Goal: Transaction & Acquisition: Purchase product/service

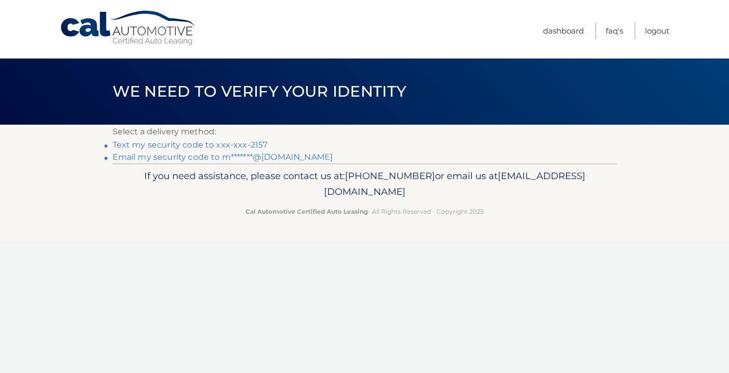
click at [246, 160] on link "Email my security code to m*******@gmail.com" at bounding box center [223, 157] width 220 height 10
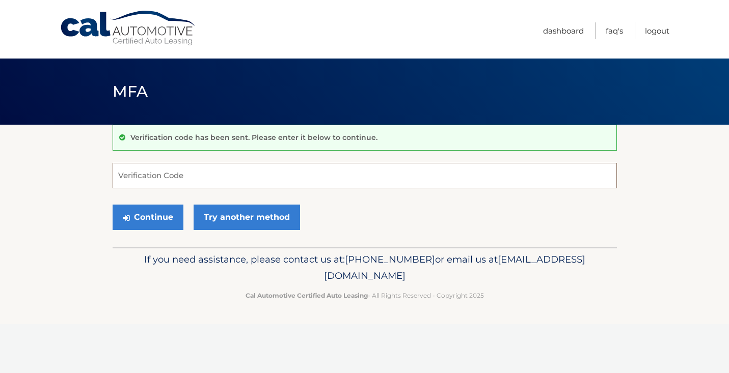
click at [206, 169] on input "Verification Code" at bounding box center [365, 175] width 504 height 25
type input "527351"
click at [147, 217] on button "Continue" at bounding box center [148, 217] width 71 height 25
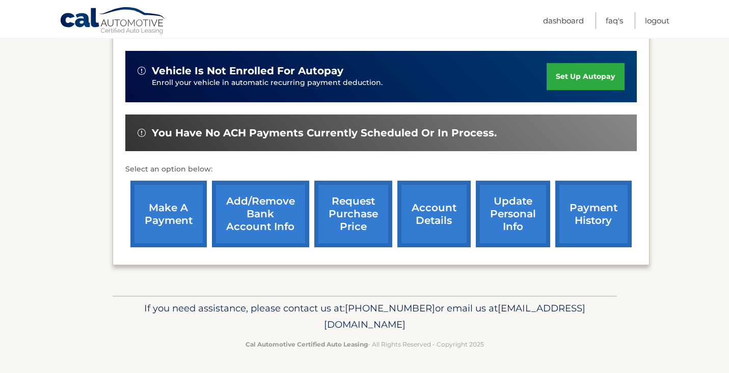
scroll to position [256, 0]
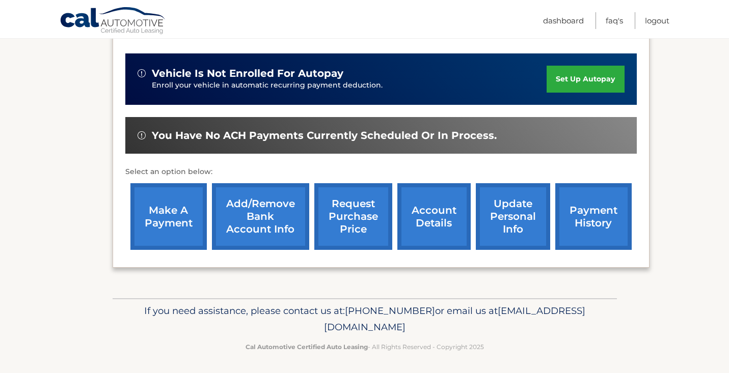
click at [152, 231] on link "make a payment" at bounding box center [168, 216] width 76 height 67
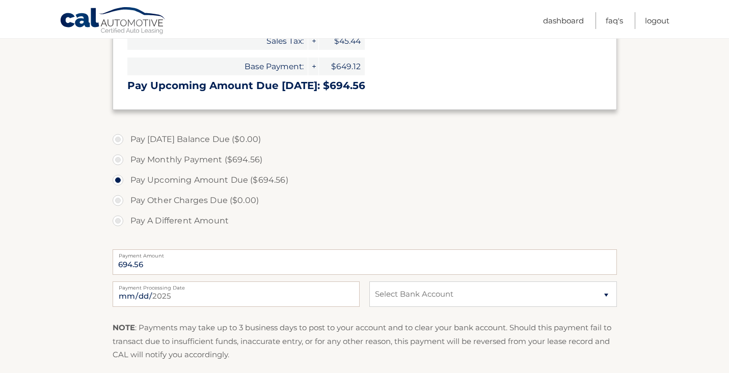
scroll to position [231, 0]
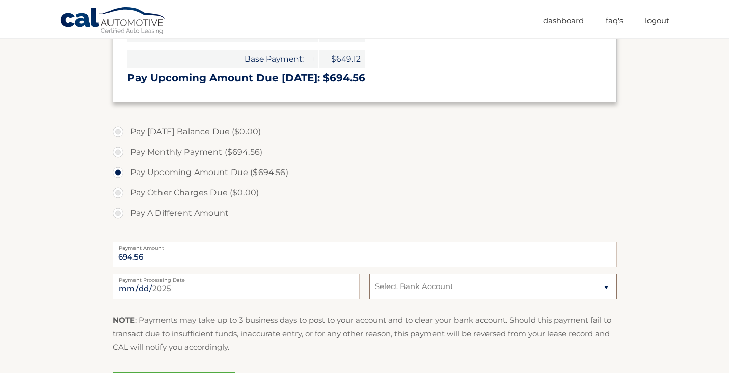
select select "ZjJkMDNiNTAtYmM2MS00MDA0LTkzYjctMGI5NGNlNjZkZjc1"
click at [675, 182] on section "Account Overview | Make a Payment Payment Information Today's Balance Due: = $0…" at bounding box center [364, 156] width 729 height 525
click at [668, 191] on section "Account Overview | Make a Payment Payment Information Today's Balance Due: = $0…" at bounding box center [364, 156] width 729 height 525
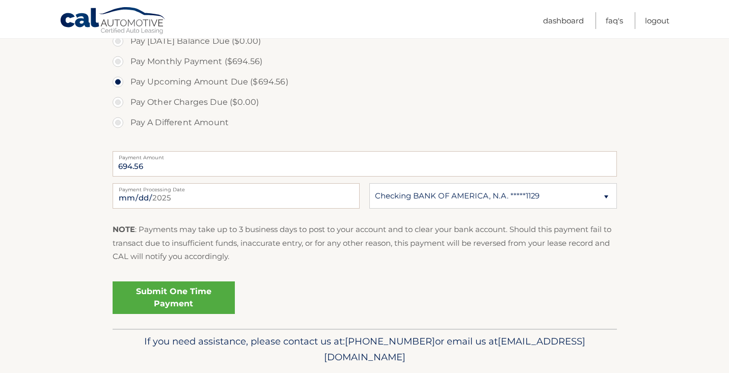
scroll to position [322, 0]
click at [198, 298] on link "Submit One Time Payment" at bounding box center [174, 297] width 122 height 33
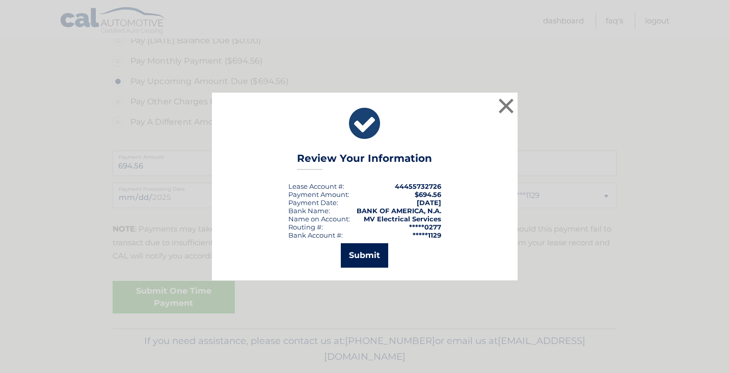
click at [365, 259] on button "Submit" at bounding box center [364, 255] width 47 height 24
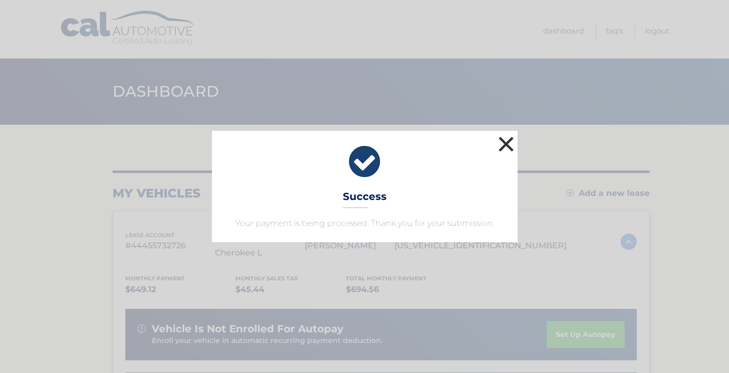
click at [510, 140] on button "×" at bounding box center [506, 144] width 20 height 20
